Goal: Task Accomplishment & Management: Use online tool/utility

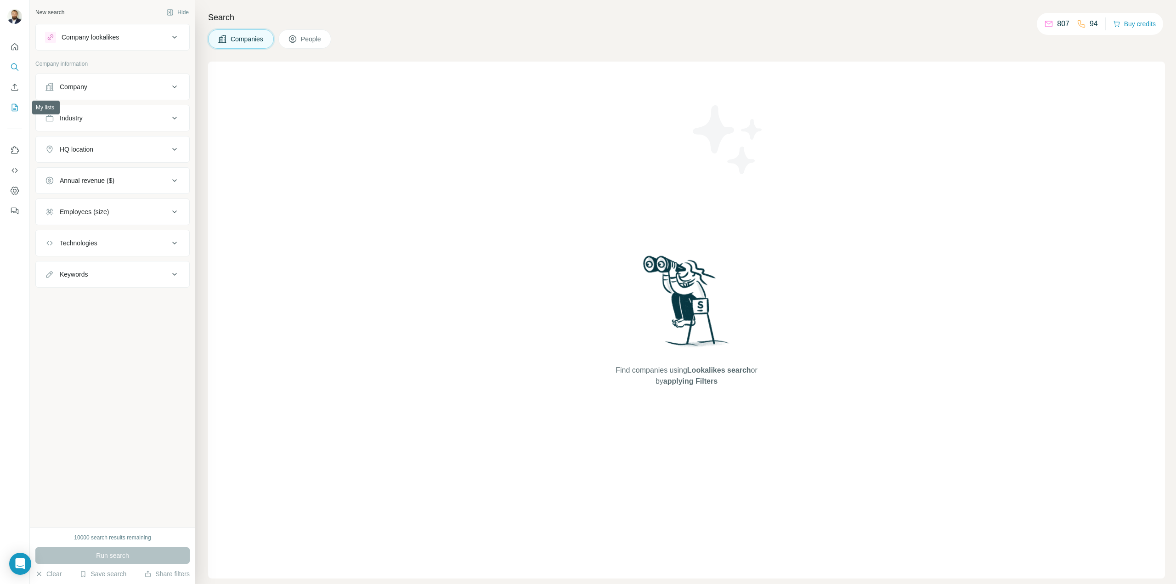
click at [16, 108] on icon "My lists" at bounding box center [14, 107] width 9 height 9
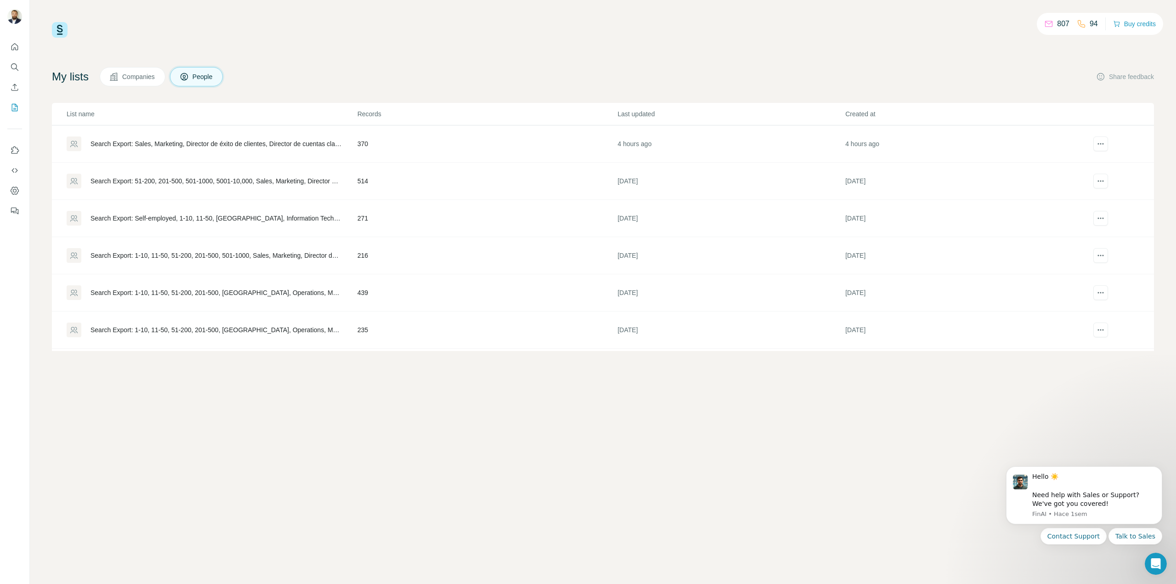
click at [290, 141] on div "Search Export: Sales, Marketing, Director de éxito de clientes, Director de cue…" at bounding box center [216, 143] width 251 height 9
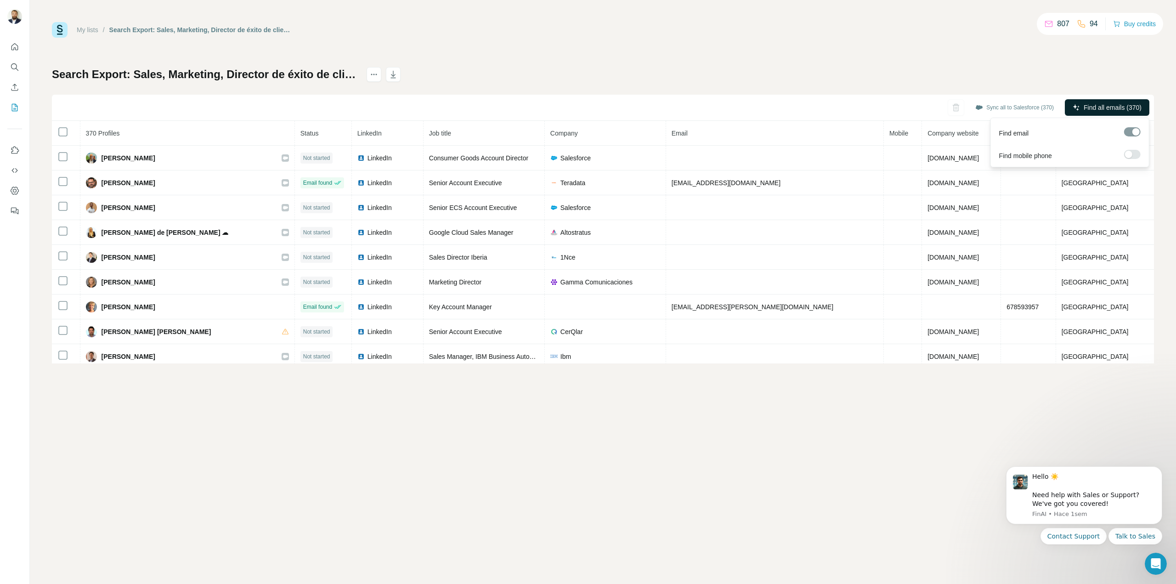
click at [1094, 111] on span "Find all emails (370)" at bounding box center [1113, 107] width 58 height 9
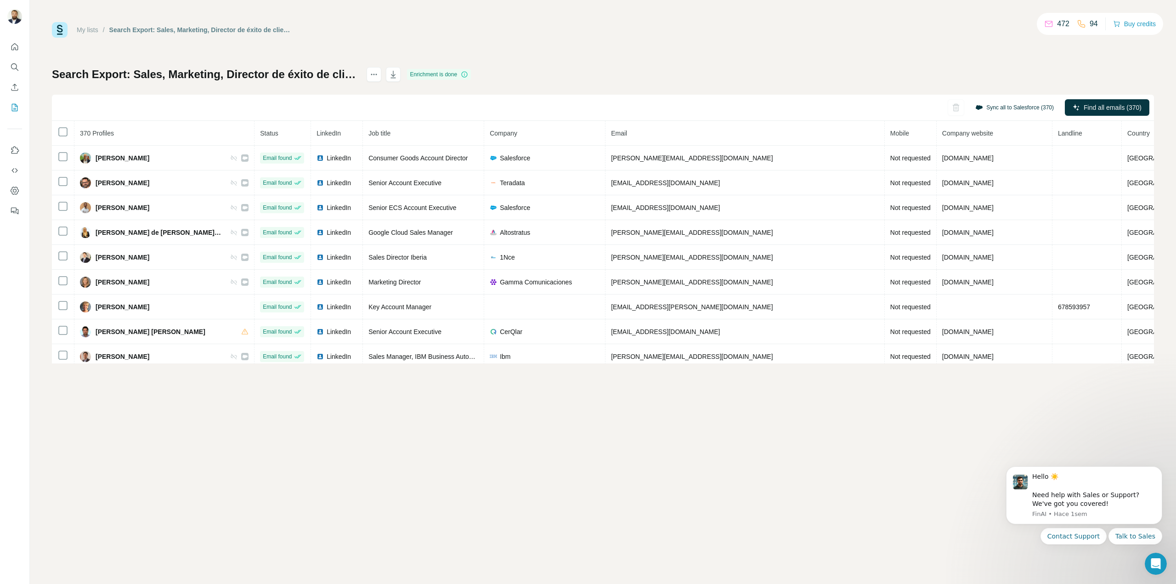
click at [1010, 109] on button "Sync all to Salesforce (370)" at bounding box center [1014, 108] width 91 height 14
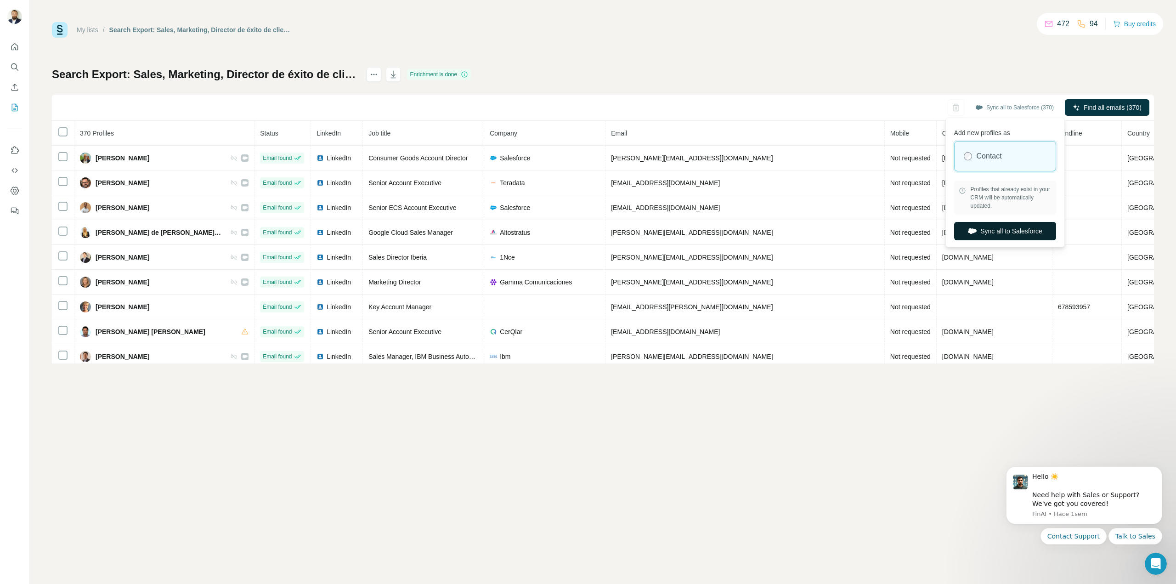
click at [981, 232] on button "Sync all to Salesforce" at bounding box center [1005, 231] width 102 height 18
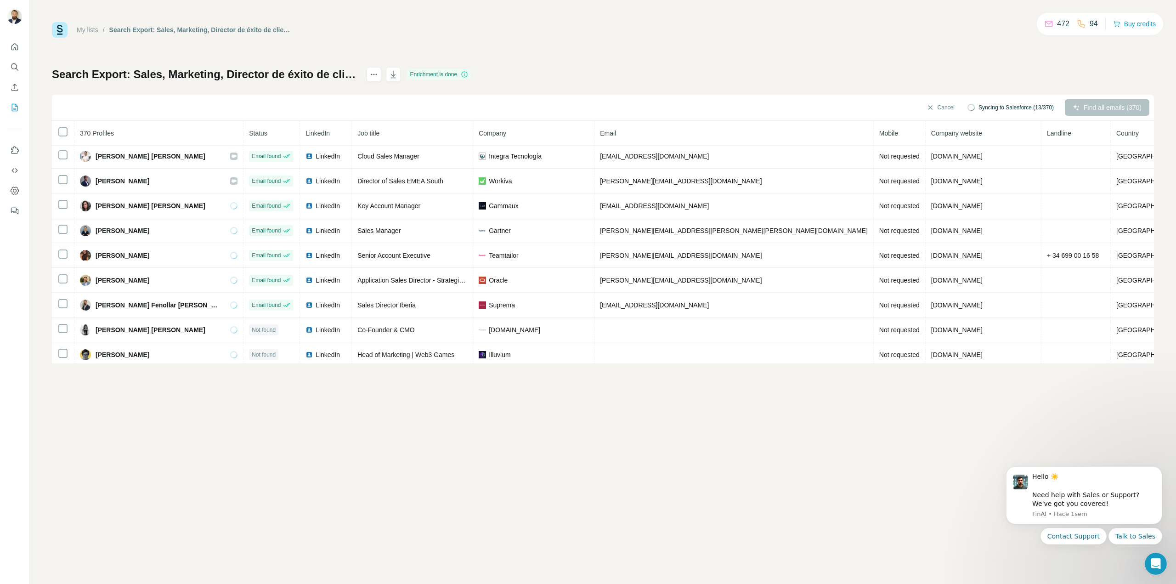
scroll to position [276, 0]
click at [15, 105] on icon "My lists" at bounding box center [15, 107] width 5 height 6
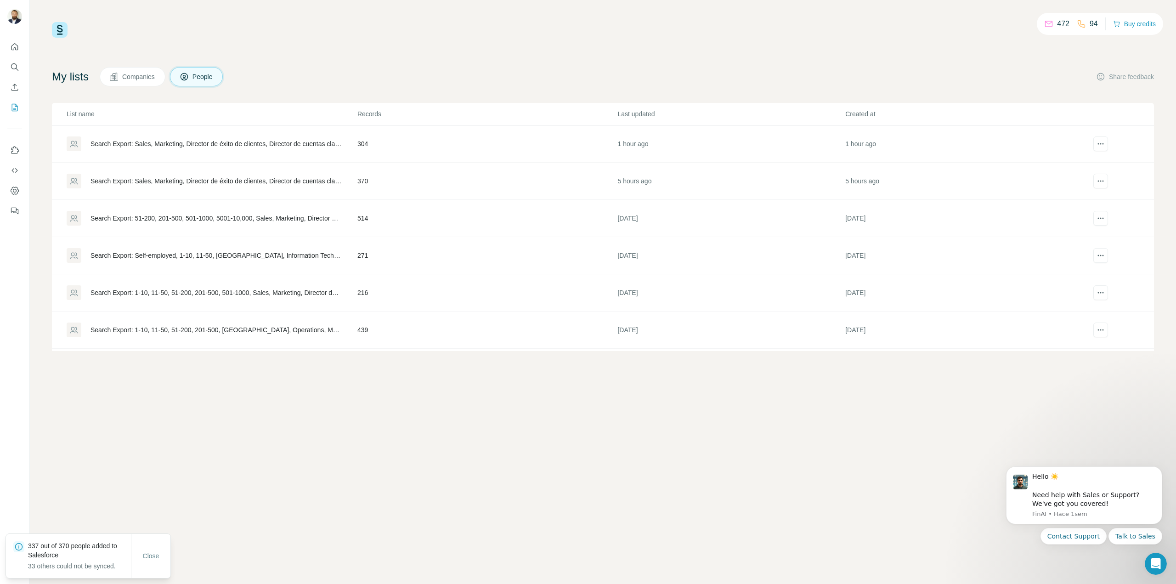
click at [239, 182] on div "Search Export: Sales, Marketing, Director de éxito de clientes, Director de cue…" at bounding box center [216, 180] width 251 height 9
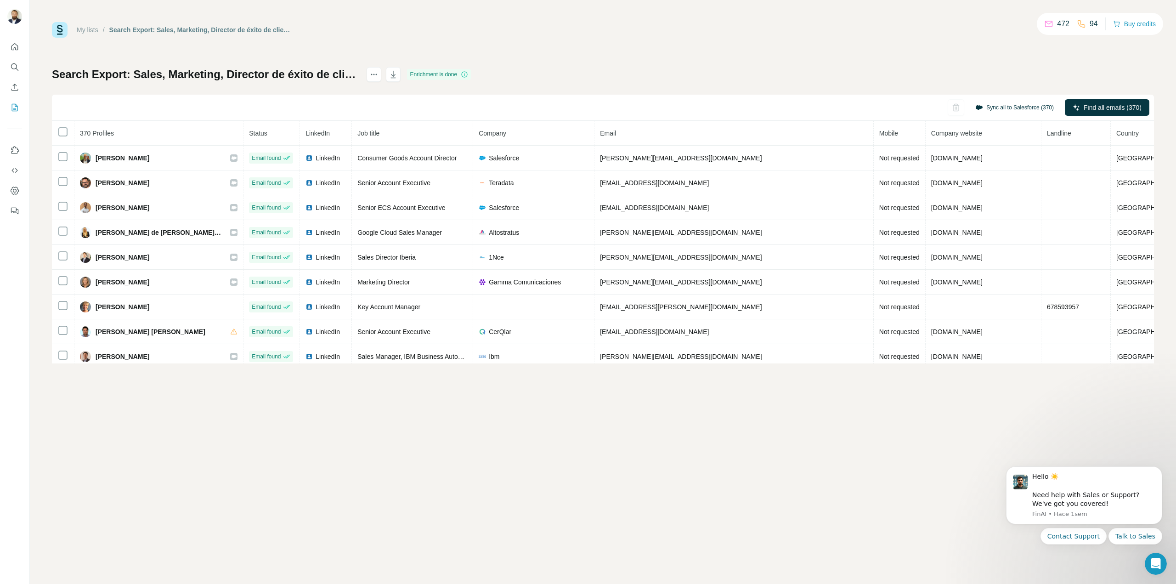
click at [990, 110] on button "Sync all to Salesforce (370)" at bounding box center [1014, 108] width 91 height 14
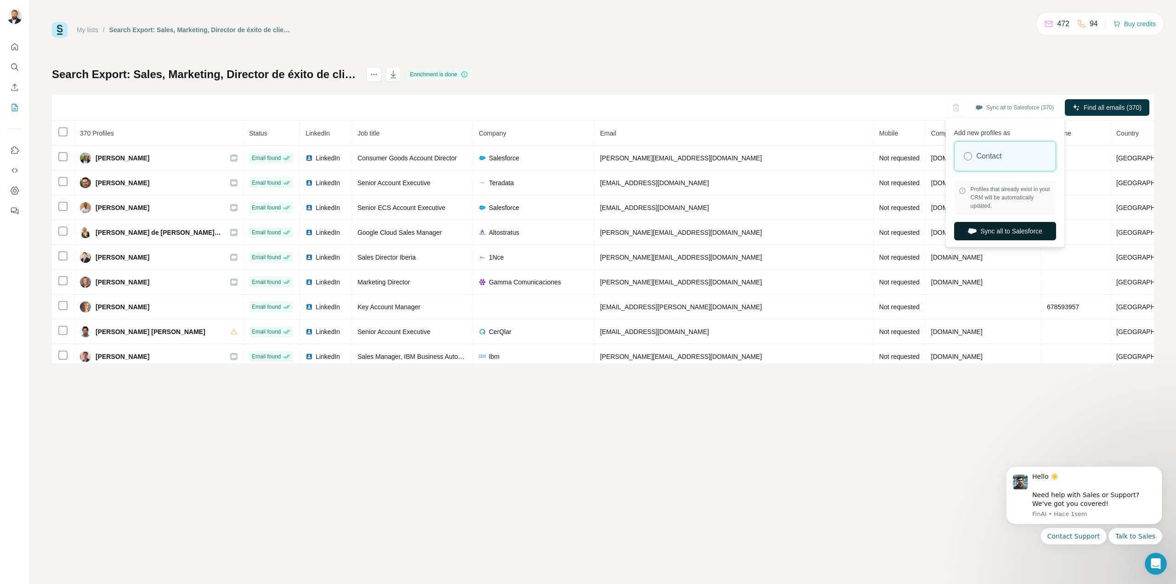
click at [988, 233] on button "Sync all to Salesforce" at bounding box center [1005, 231] width 102 height 18
